Goal: Check status: Check status

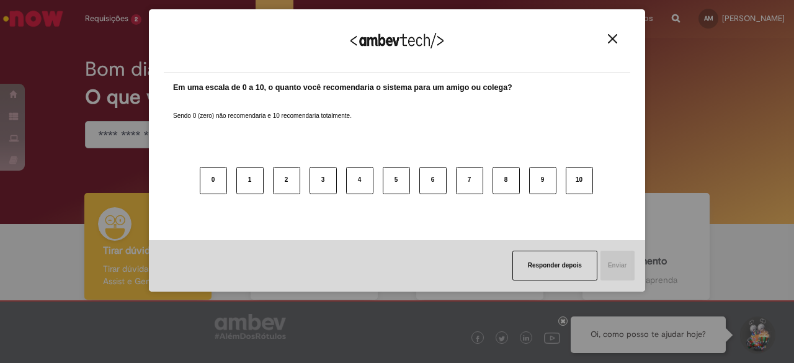
click at [607, 51] on div "Agradecemos seu feedback!" at bounding box center [397, 48] width 467 height 48
click at [606, 49] on div "Agradecemos seu feedback!" at bounding box center [397, 48] width 467 height 48
click at [607, 32] on div "Agradecemos seu feedback!" at bounding box center [397, 48] width 467 height 48
click at [609, 35] on img "Close" at bounding box center [612, 38] width 9 height 9
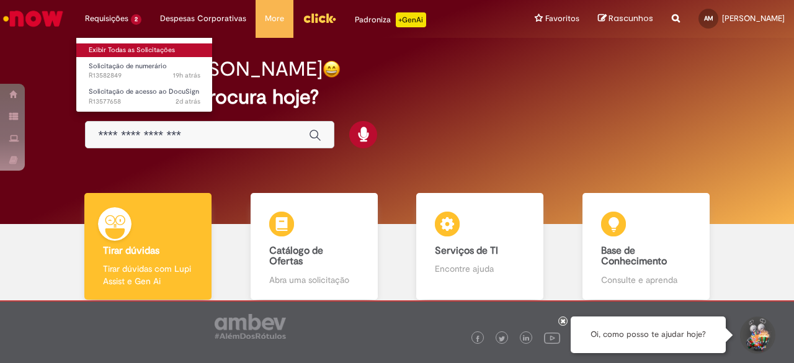
click at [146, 49] on link "Exibir Todas as Solicitações" at bounding box center [144, 50] width 137 height 14
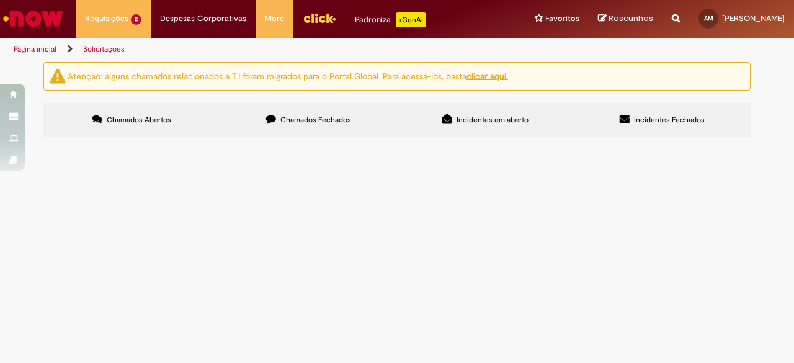
click at [0, 0] on span "R13582849" at bounding box center [0, 0] width 0 height 0
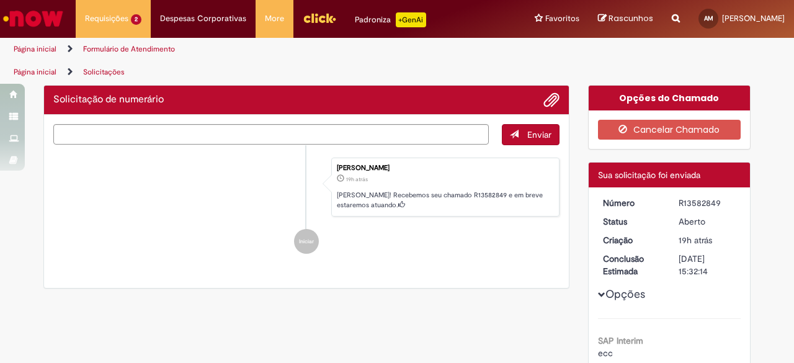
click at [85, 220] on ul "Amanda Claro Pacheco De Matos 19h atrás 19 horas atrás Ola! Recebemos seu chama…" at bounding box center [306, 206] width 506 height 122
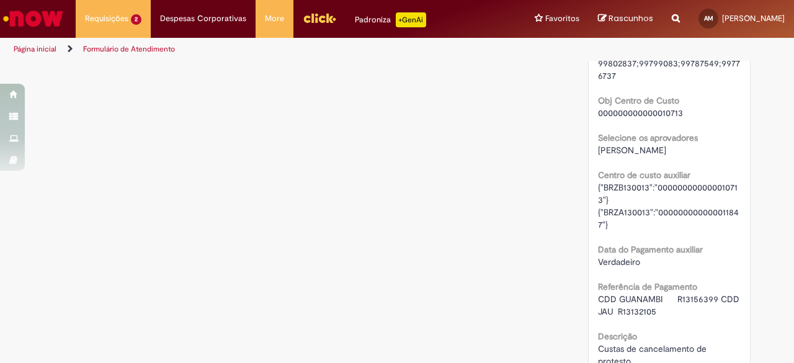
scroll to position [1691, 0]
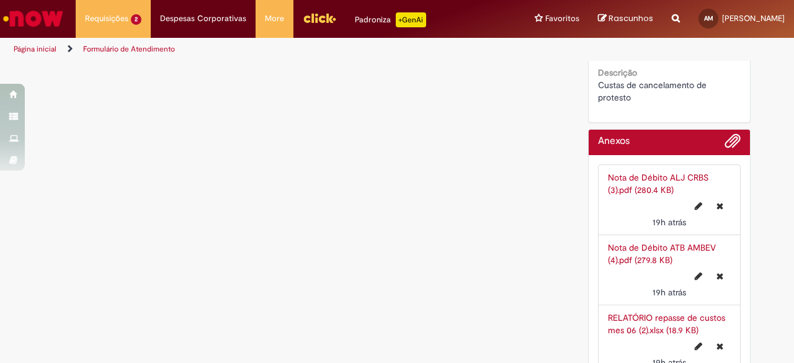
click at [650, 312] on link "RELATÓRIO repasse de custos mes 06 (2).xlsx (18.9 KB)" at bounding box center [666, 324] width 117 height 24
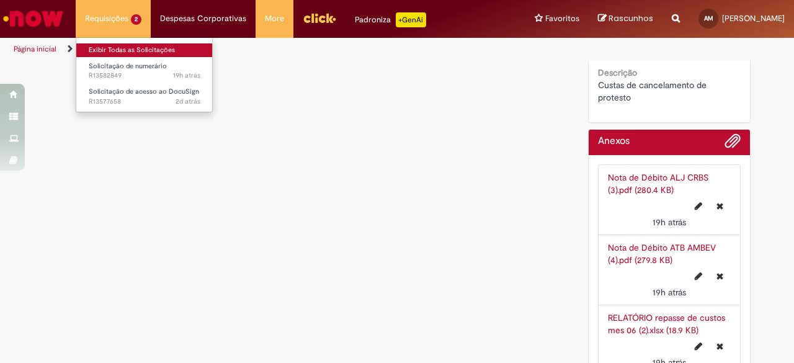
click at [116, 46] on link "Exibir Todas as Solicitações" at bounding box center [144, 50] width 137 height 14
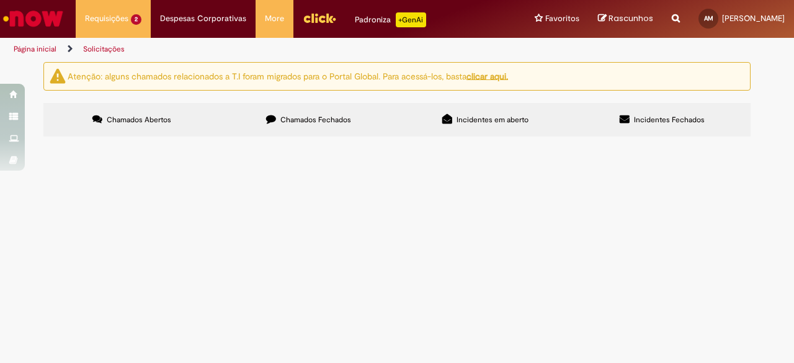
click at [0, 0] on section "Itens solicitados Exportar como PDF Exportar como Excel Exportar como CSV Itens…" at bounding box center [0, 0] width 0 height 0
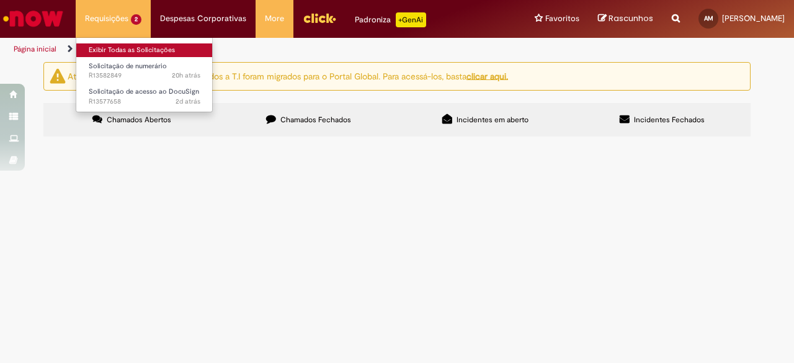
click at [119, 50] on link "Exibir Todas as Solicitações" at bounding box center [144, 50] width 137 height 14
click at [118, 56] on link "Exibir Todas as Solicitações" at bounding box center [144, 50] width 137 height 14
click at [119, 49] on link "Exibir Todas as Solicitações" at bounding box center [144, 50] width 137 height 14
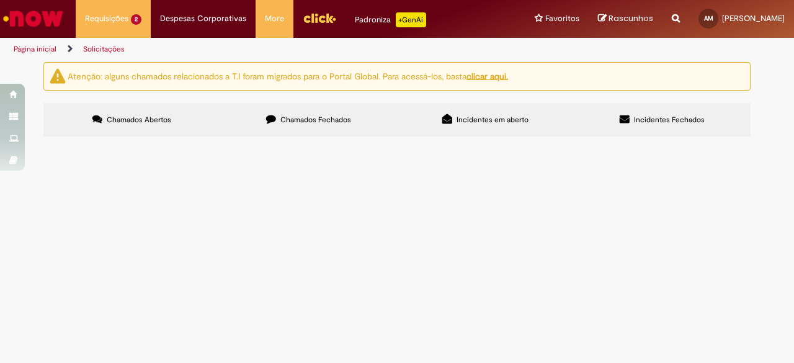
click at [261, 119] on label "Chamados Fechados" at bounding box center [308, 120] width 177 height 34
click at [0, 0] on span "R13555948" at bounding box center [0, 0] width 0 height 0
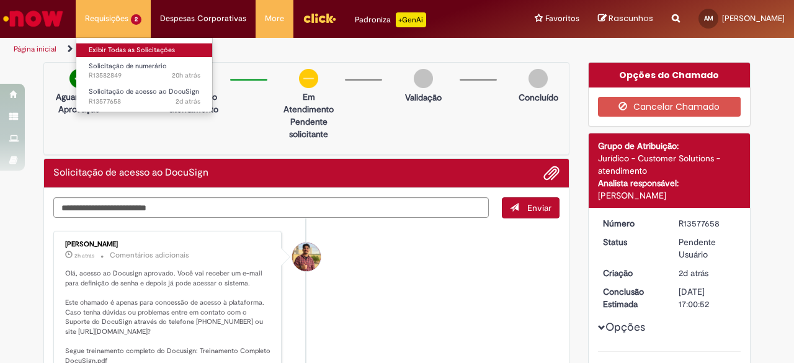
click at [128, 52] on link "Exibir Todas as Solicitações" at bounding box center [144, 50] width 137 height 14
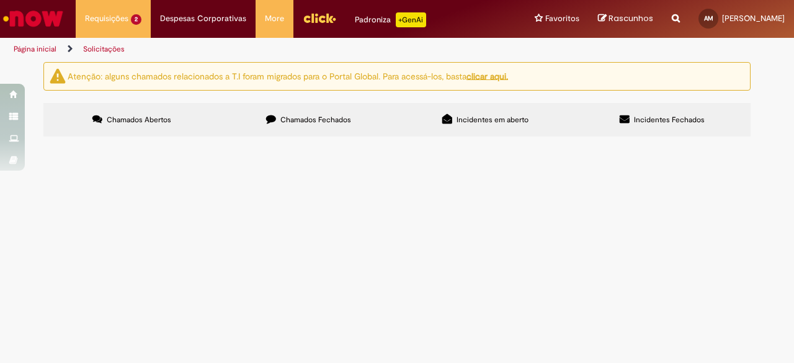
click at [0, 0] on span "R13577658" at bounding box center [0, 0] width 0 height 0
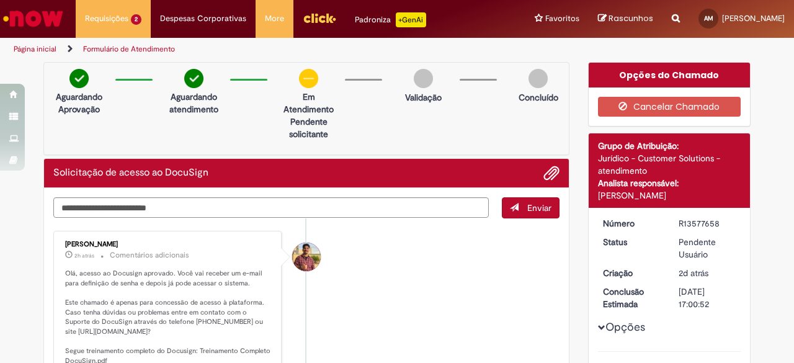
scroll to position [124, 0]
